Goal: Book appointment/travel/reservation

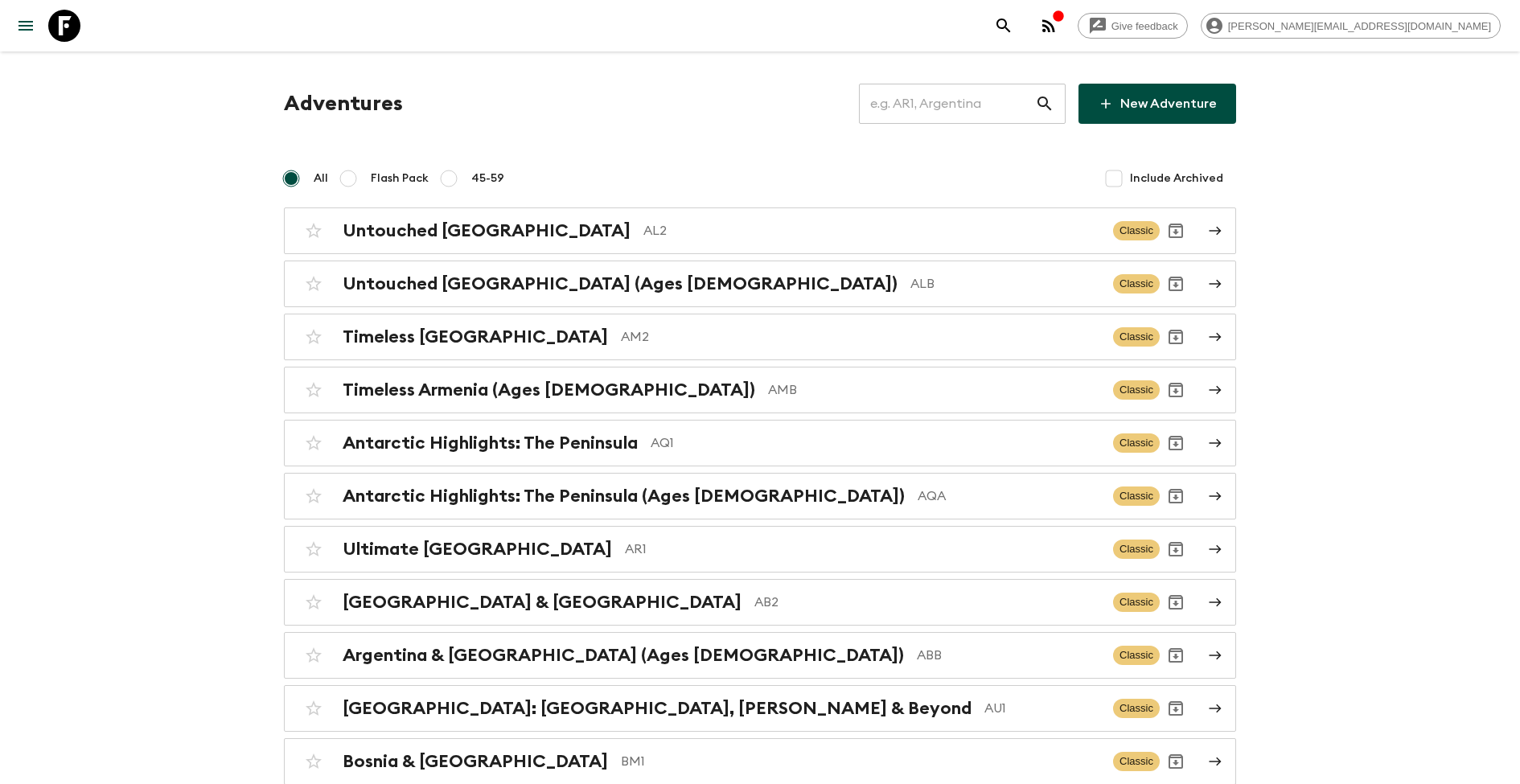
click at [955, 104] on input "text" at bounding box center [947, 104] width 176 height 45
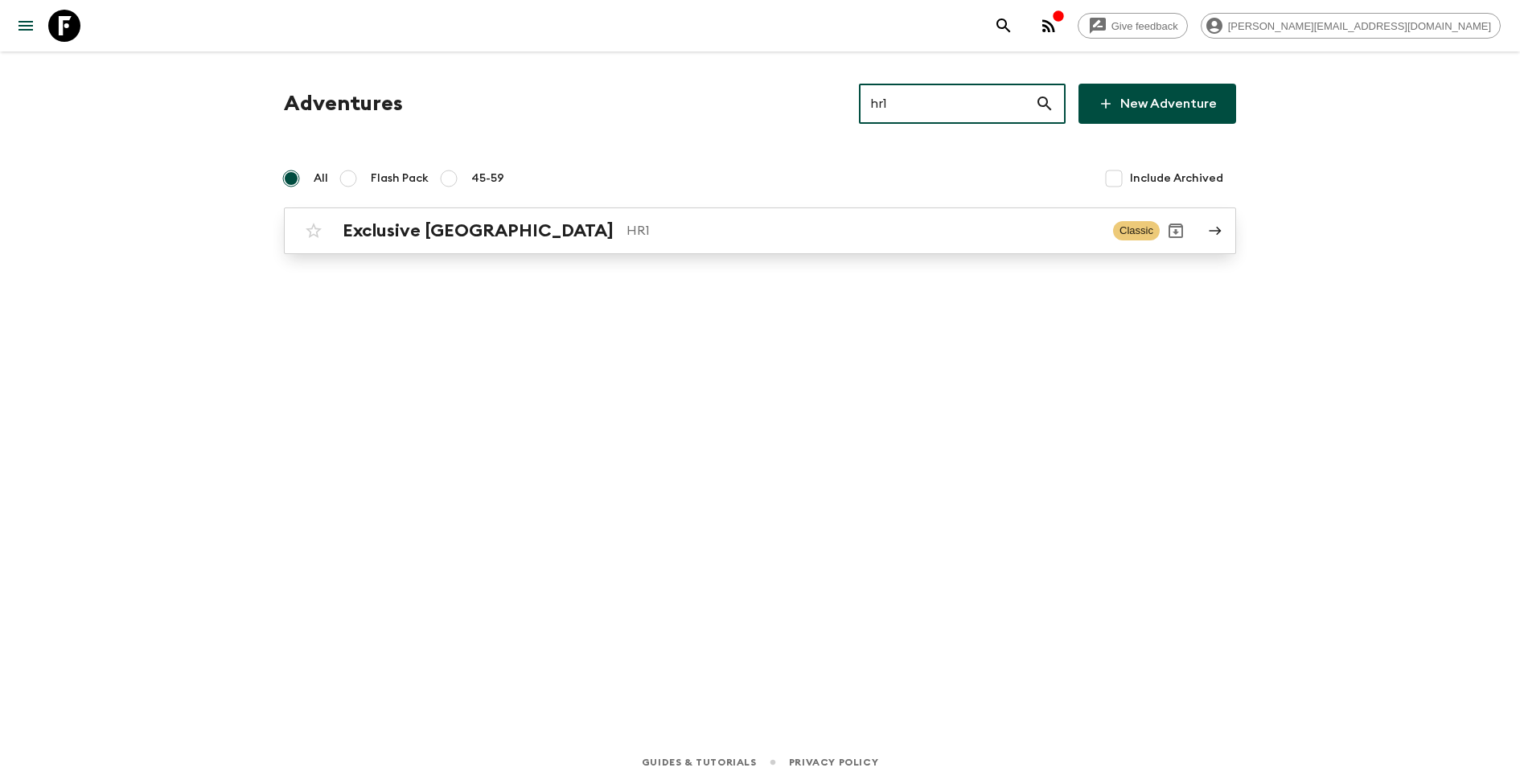
type input "hr1"
click at [428, 223] on h2 "Exclusive [GEOGRAPHIC_DATA]" at bounding box center [478, 231] width 271 height 21
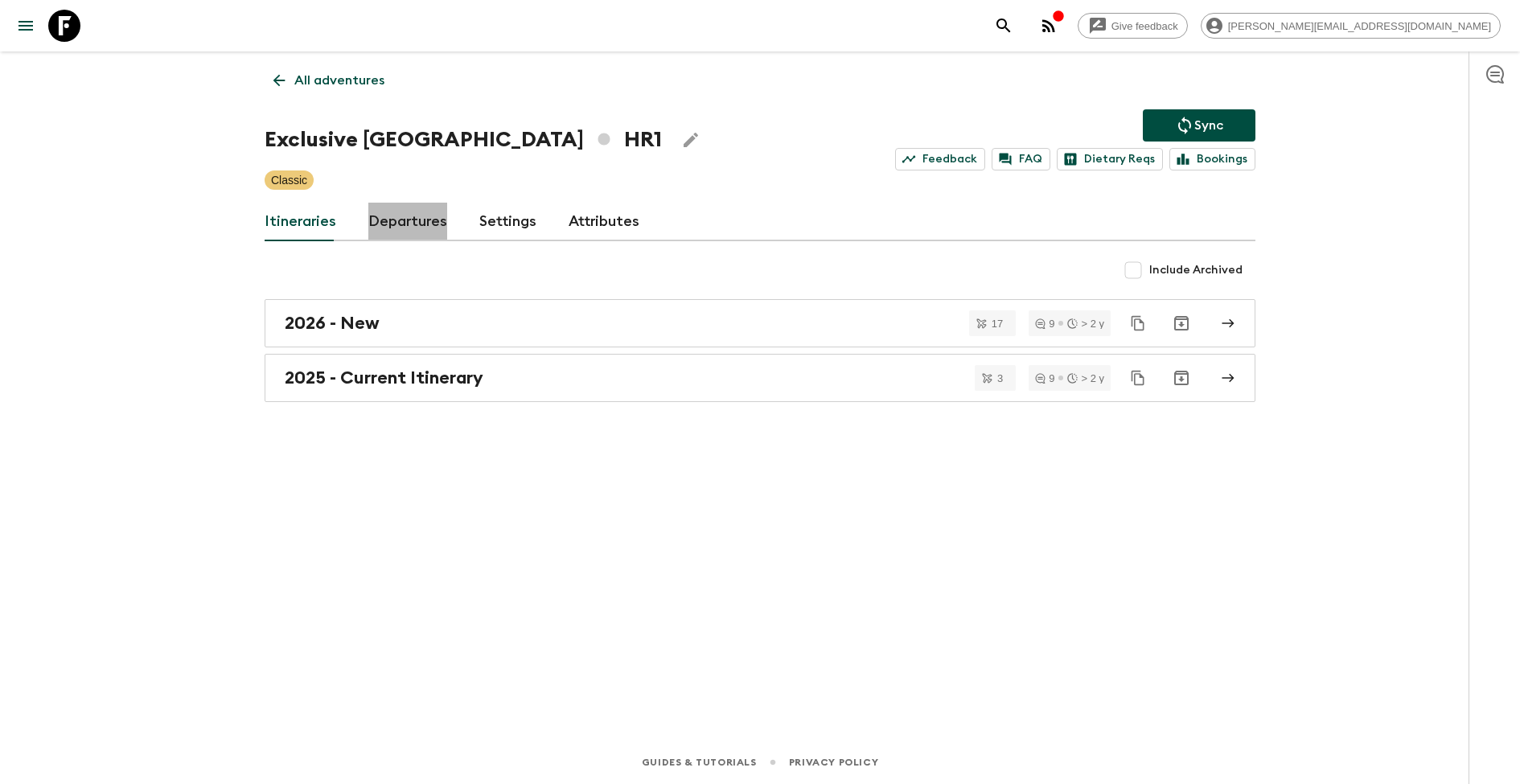
click at [414, 227] on link "Departures" at bounding box center [407, 222] width 79 height 39
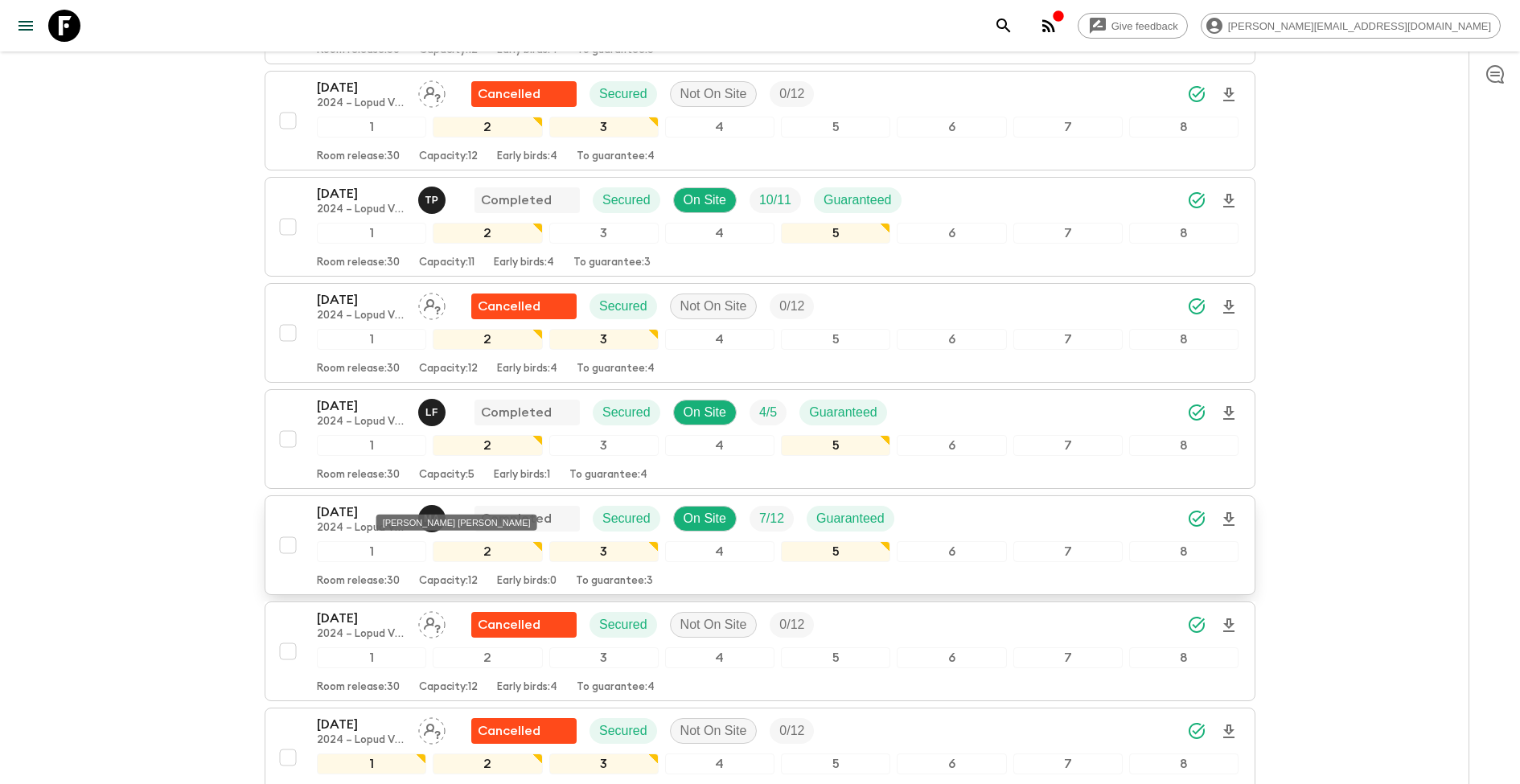
scroll to position [1673, 0]
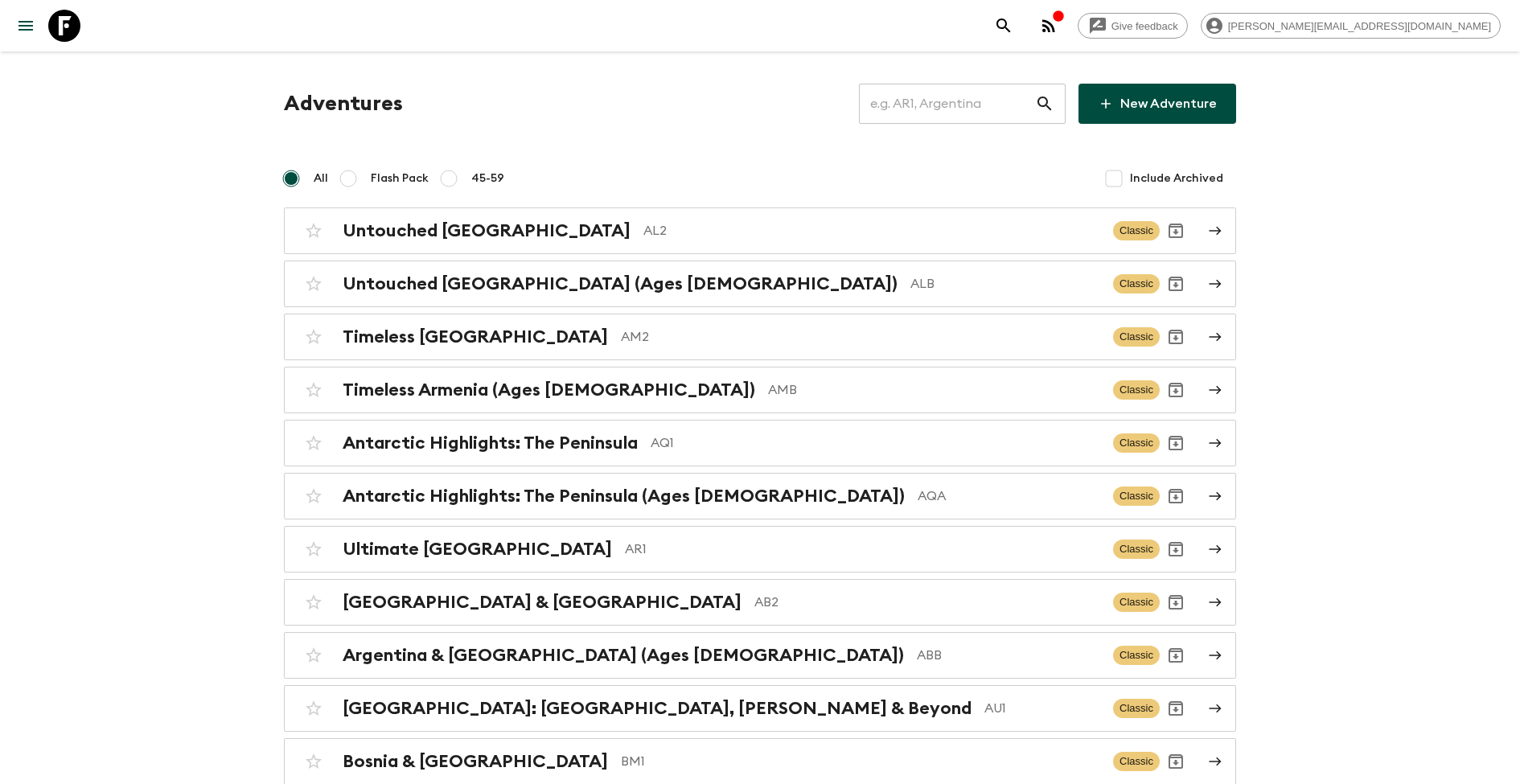
click at [962, 108] on input "text" at bounding box center [947, 104] width 176 height 45
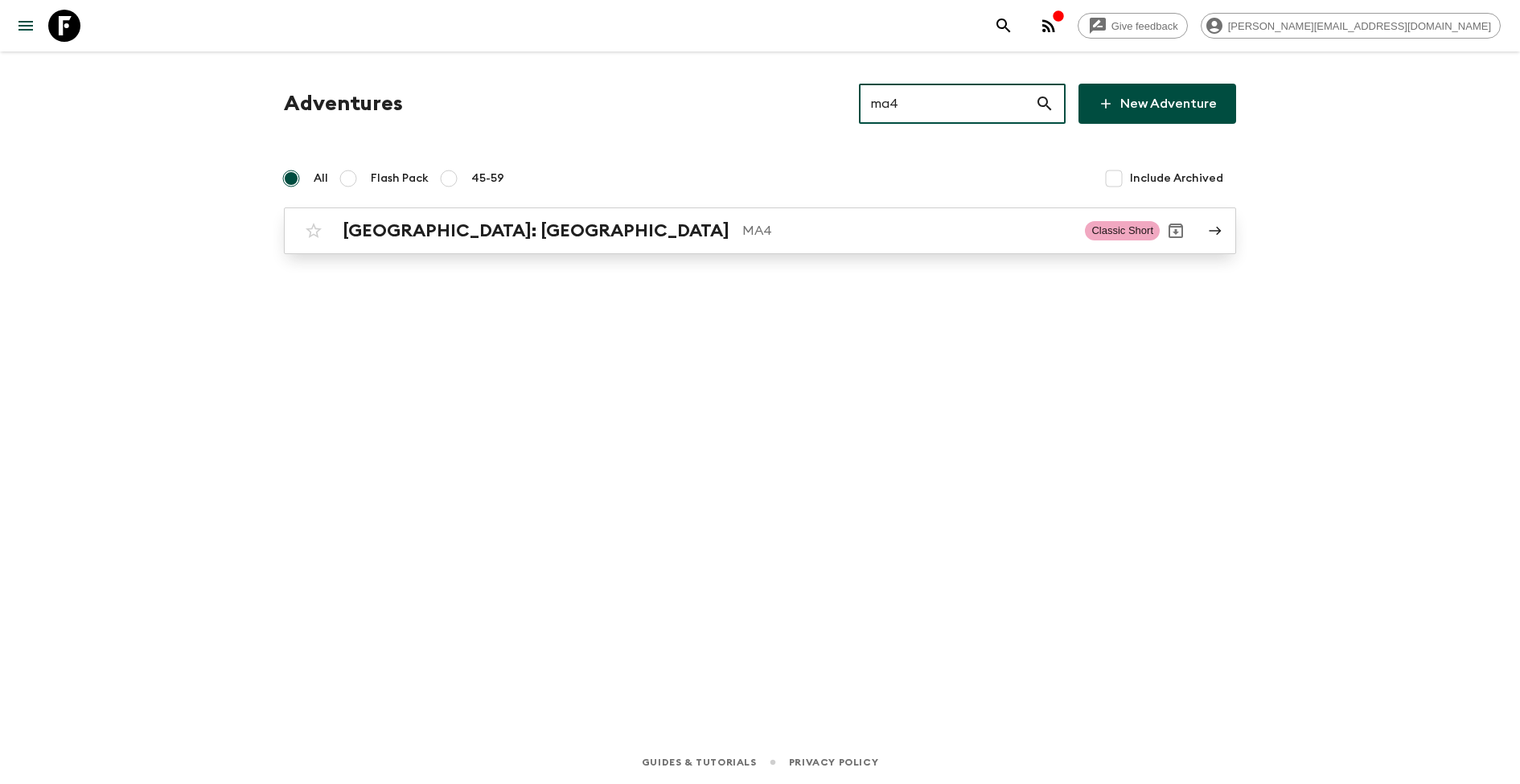
type input "ma4"
click at [742, 233] on p "MA4" at bounding box center [906, 231] width 329 height 19
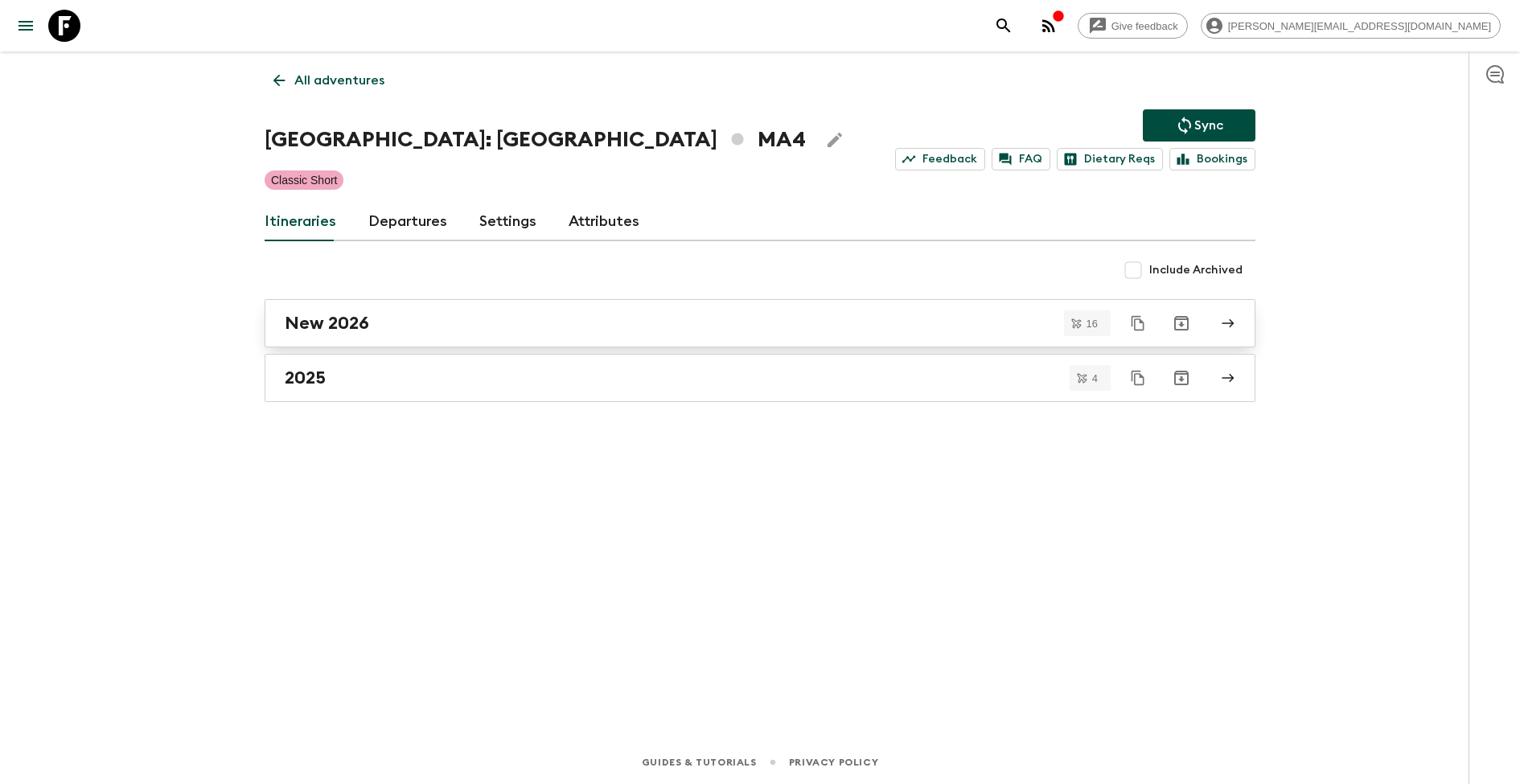
click at [429, 323] on div "New 2026" at bounding box center [745, 324] width 920 height 21
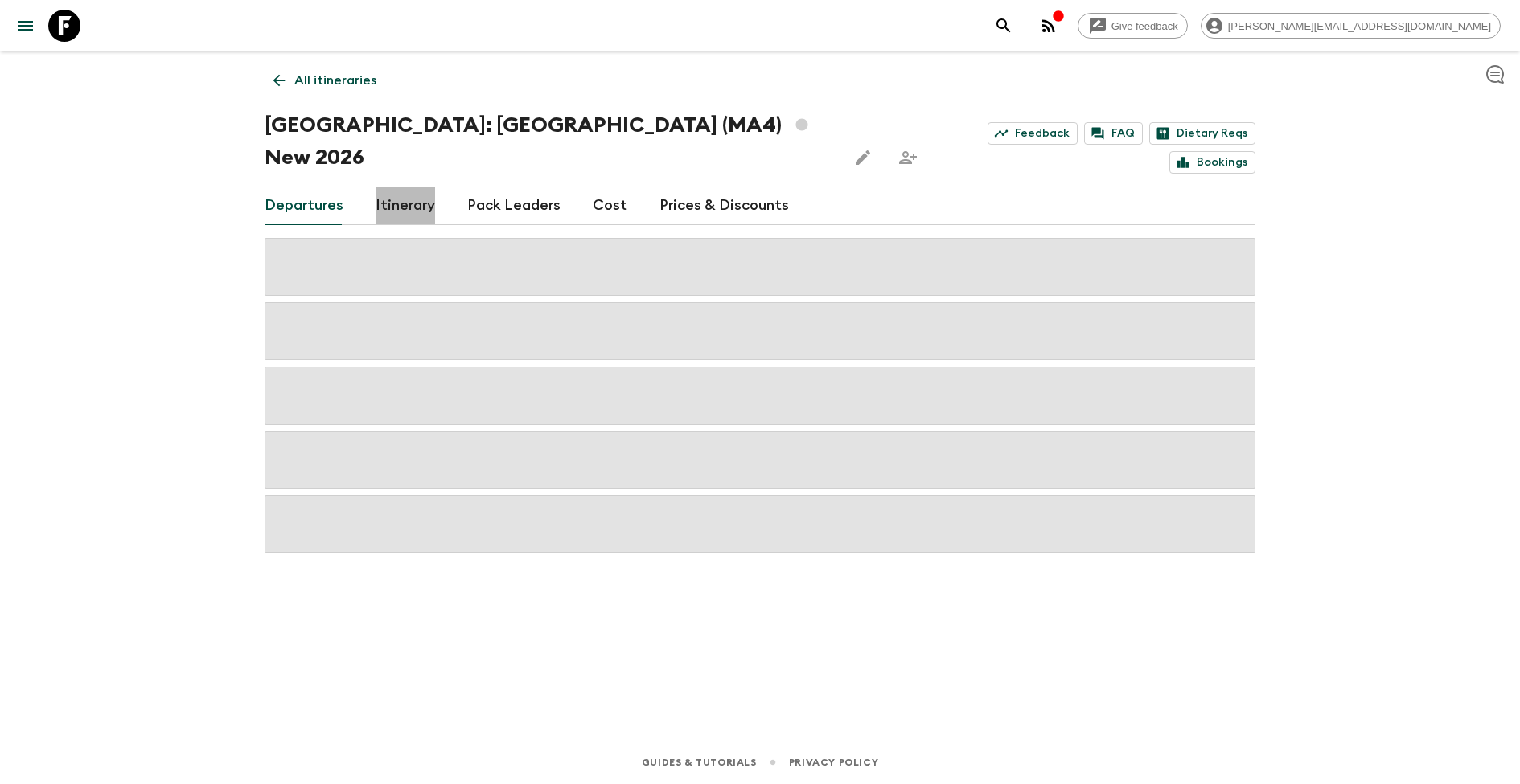
click at [413, 187] on link "Itinerary" at bounding box center [405, 206] width 60 height 39
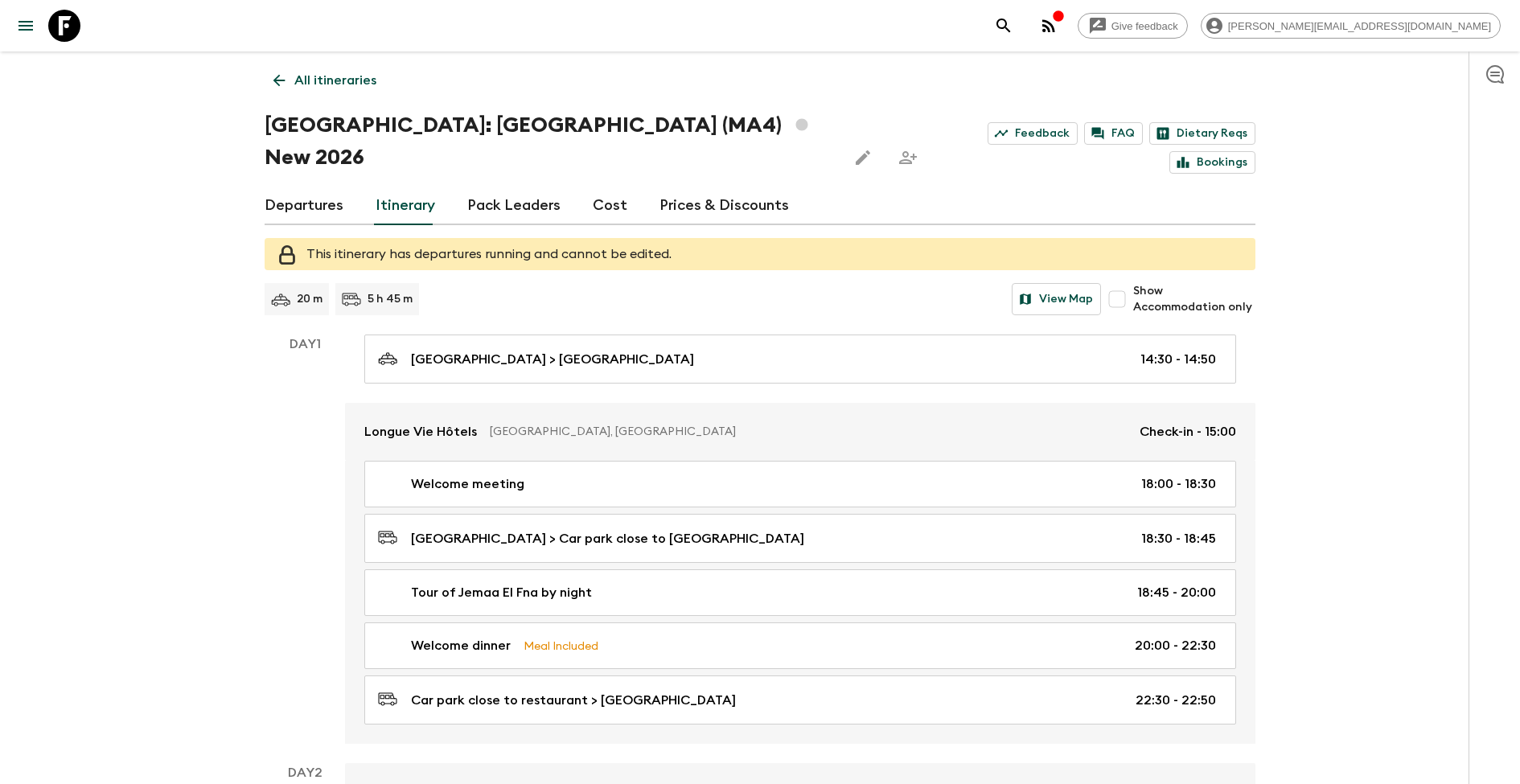
click at [324, 82] on p "All itineraries" at bounding box center [335, 80] width 82 height 19
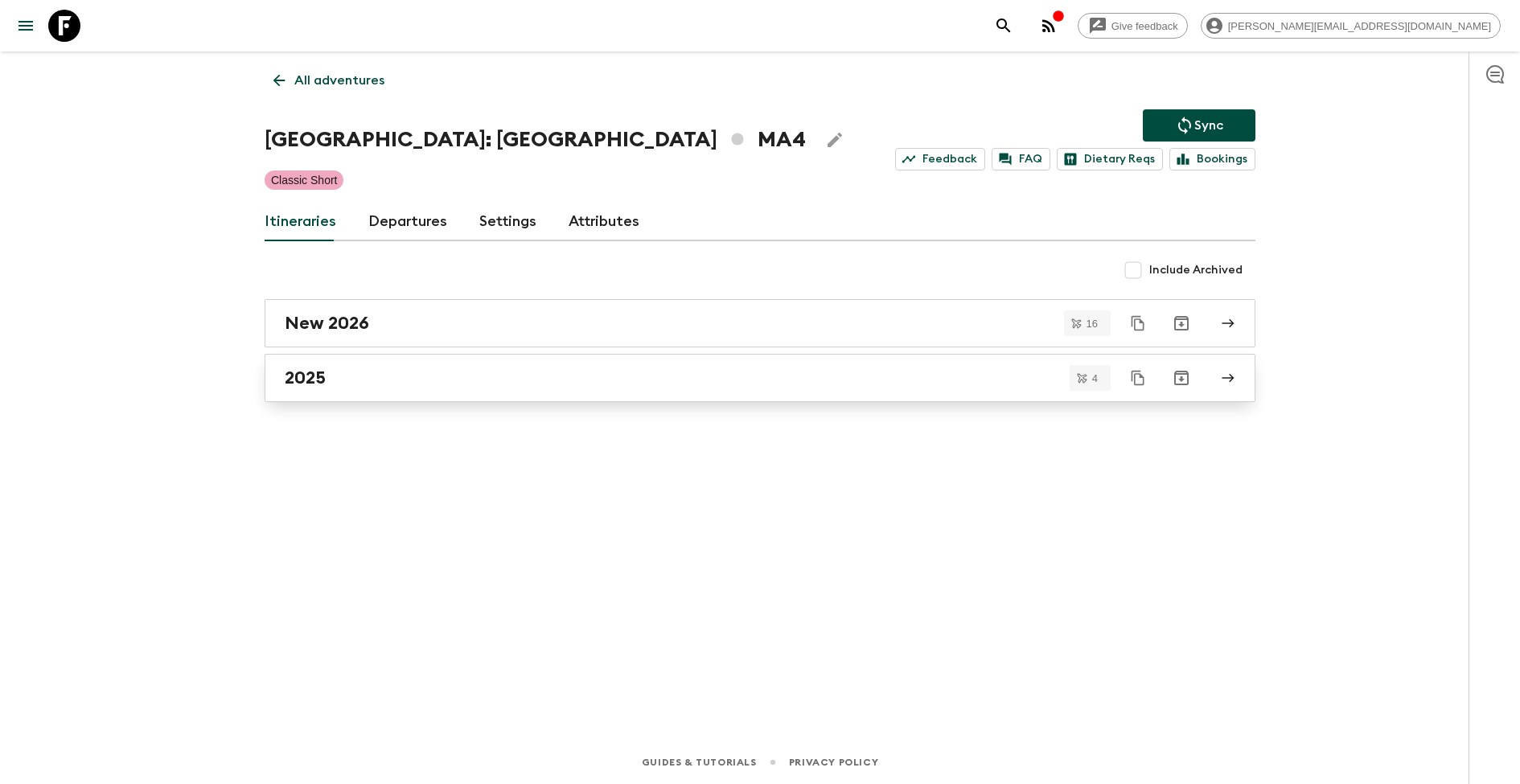
click at [441, 391] on link "2025" at bounding box center [760, 378] width 991 height 49
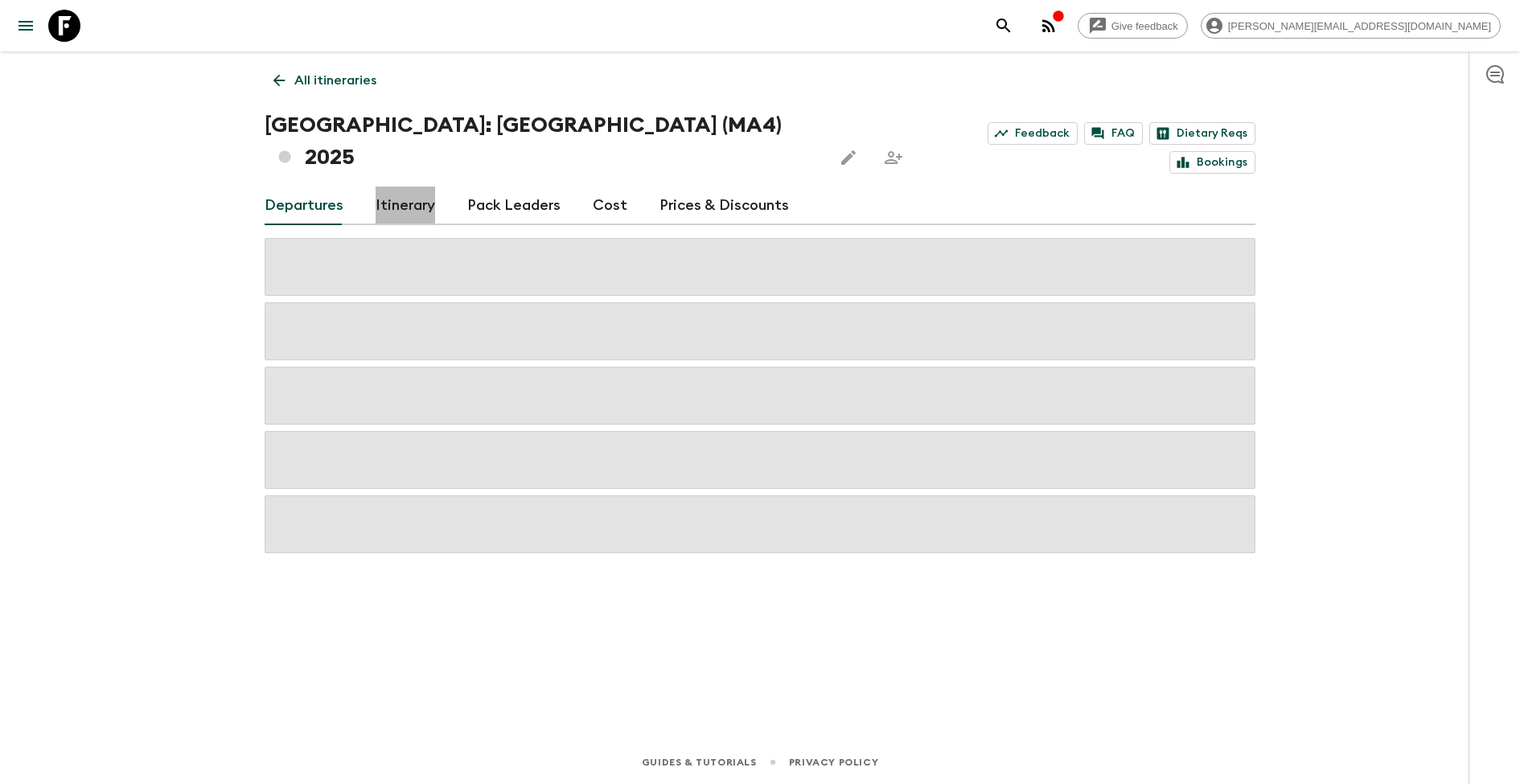
click at [398, 187] on link "Itinerary" at bounding box center [405, 206] width 60 height 39
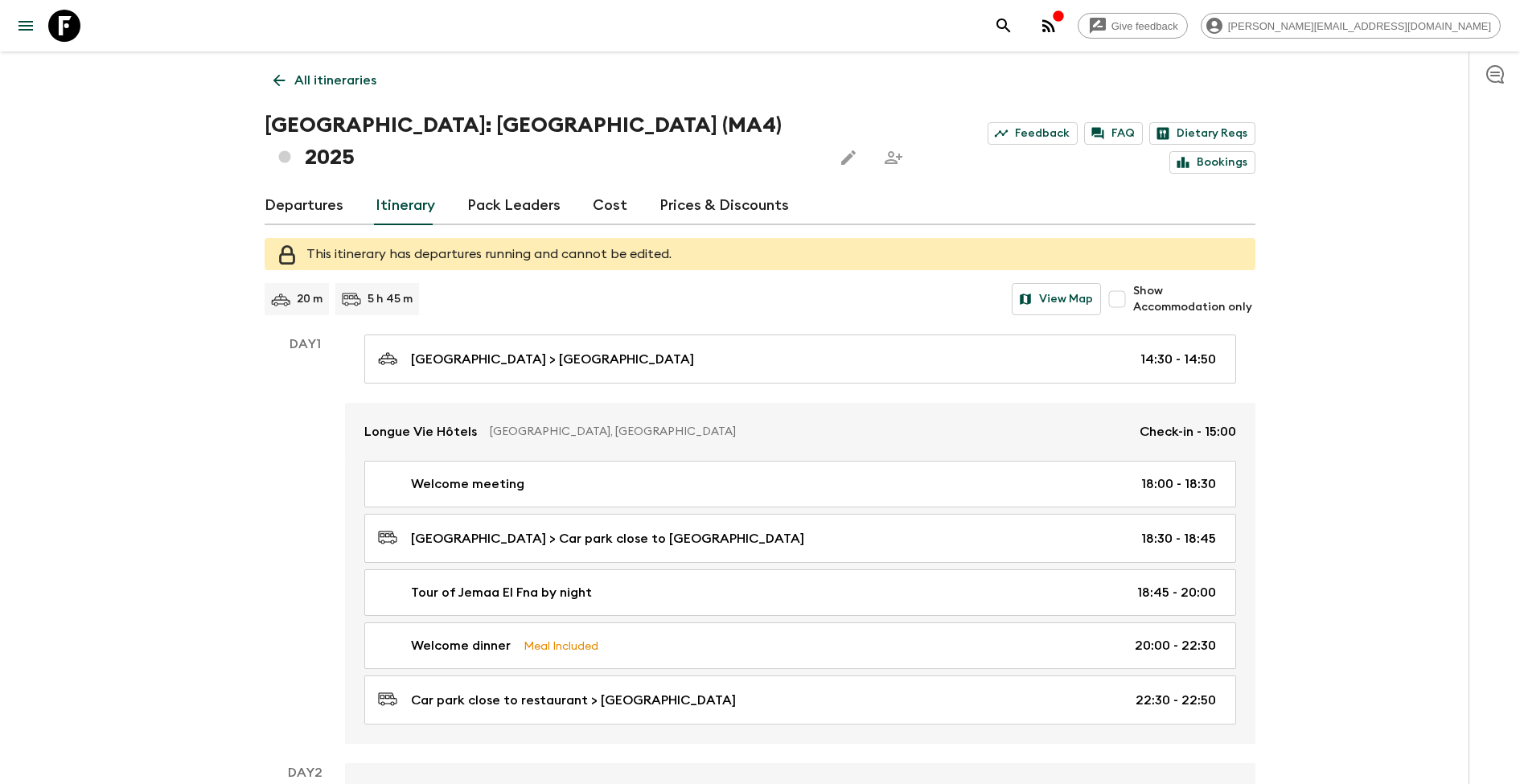
click at [341, 91] on link "All itineraries" at bounding box center [325, 80] width 121 height 32
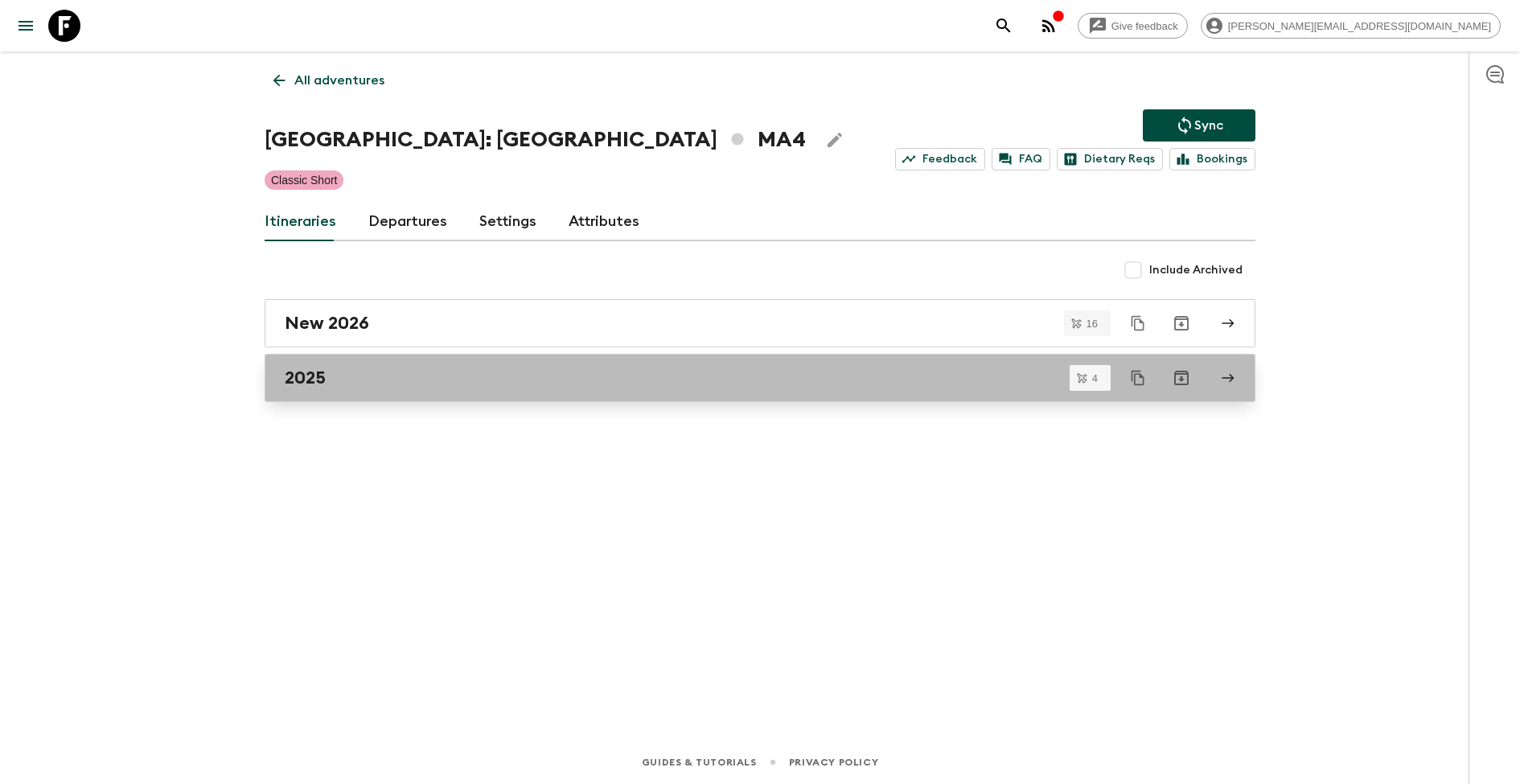
click at [396, 377] on div "2025" at bounding box center [745, 378] width 920 height 21
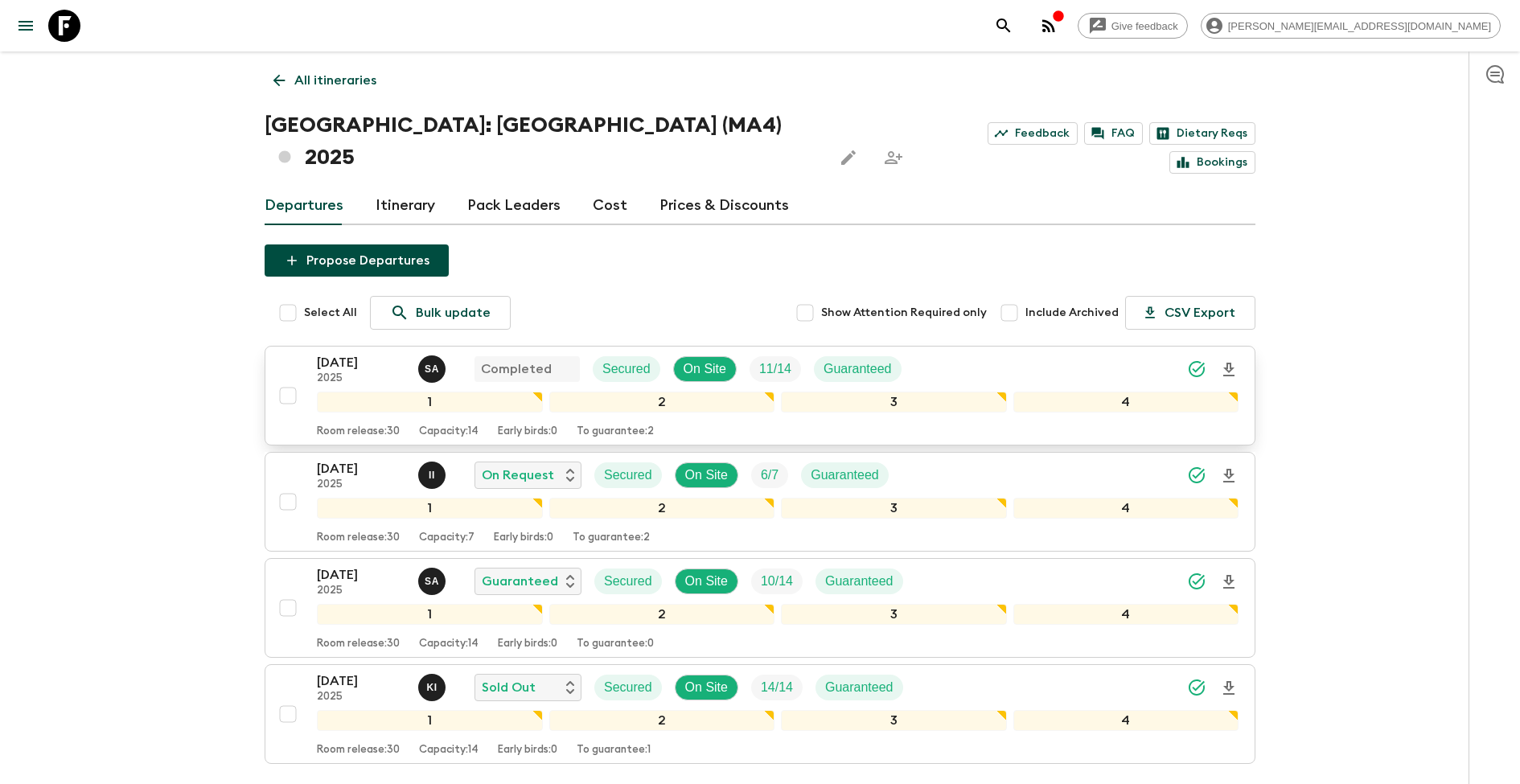
click at [357, 353] on p "[DATE]" at bounding box center [361, 362] width 88 height 19
